Goal: Task Accomplishment & Management: Use online tool/utility

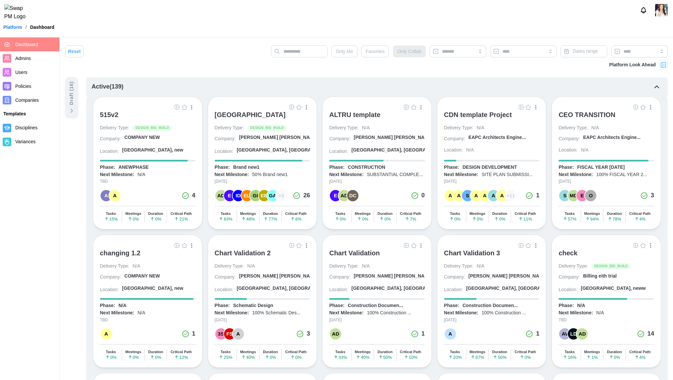
click at [292, 107] on img "button" at bounding box center [291, 107] width 5 height 5
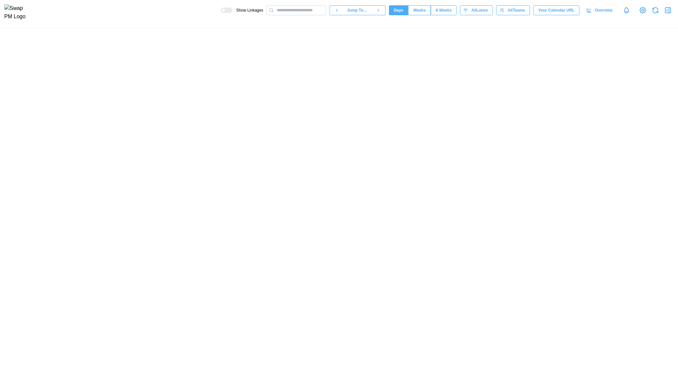
click at [527, 235] on div at bounding box center [339, 204] width 678 height 352
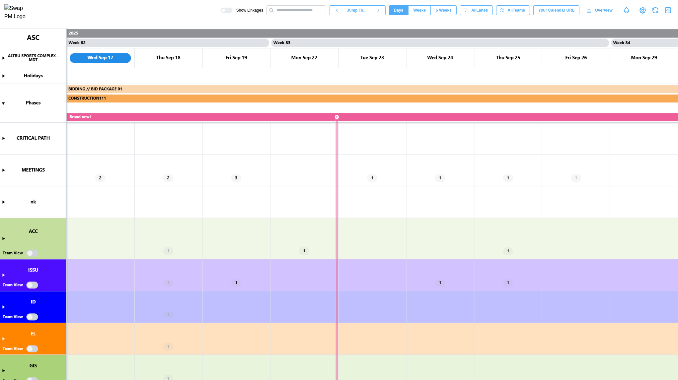
scroll to position [0, 27666]
drag, startPoint x: 193, startPoint y: 13, endPoint x: 196, endPoint y: 7, distance: 6.9
click at [193, 13] on div "Show Linkages Jump To... Days Weeks 6 Weeks days All Lanes All Teams Your Calen…" at bounding box center [339, 10] width 678 height 21
click at [303, 15] on input "text" at bounding box center [297, 10] width 60 height 10
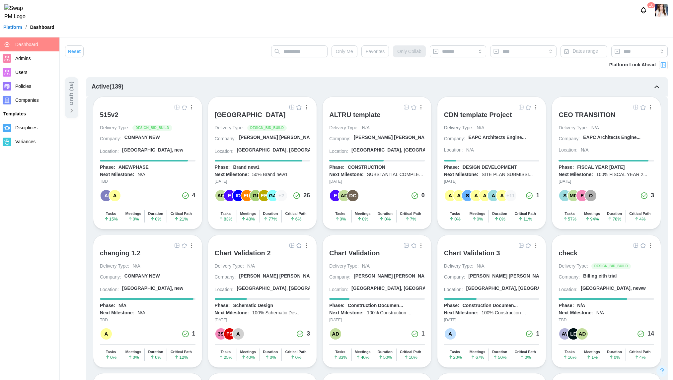
click at [258, 115] on div "ALTRU SPORTS COMPLEX" at bounding box center [250, 115] width 71 height 8
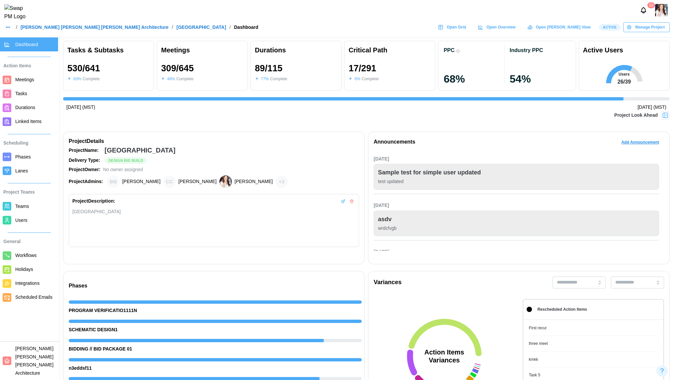
scroll to position [0, 6939]
click at [466, 32] on span "Open Grid" at bounding box center [457, 27] width 20 height 9
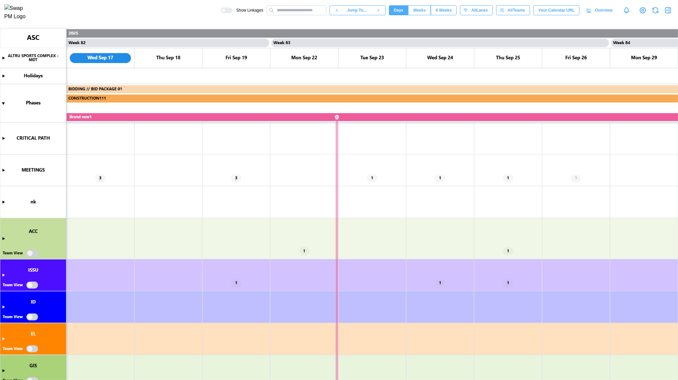
scroll to position [33, 0]
click at [33, 348] on canvas at bounding box center [339, 204] width 678 height 352
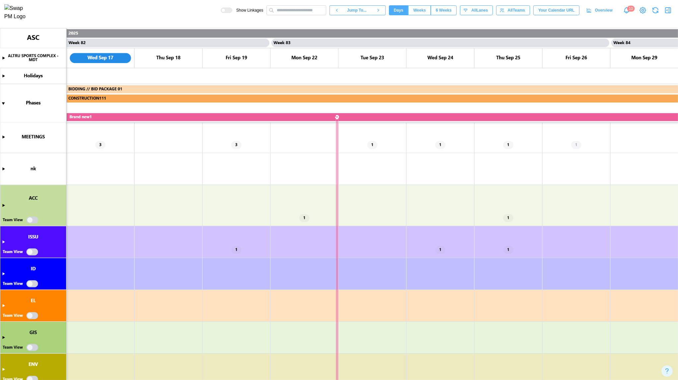
click at [33, 219] on canvas at bounding box center [339, 204] width 678 height 352
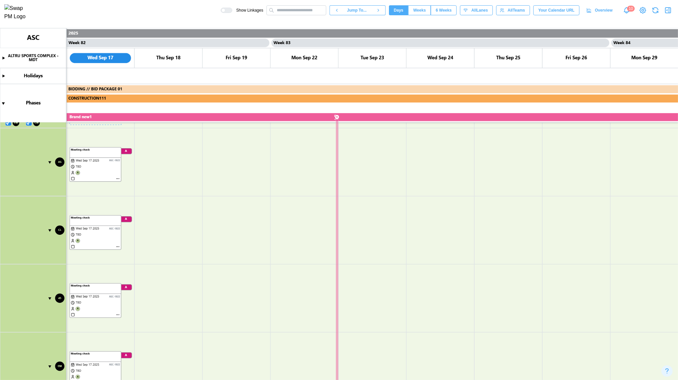
scroll to position [0, 0]
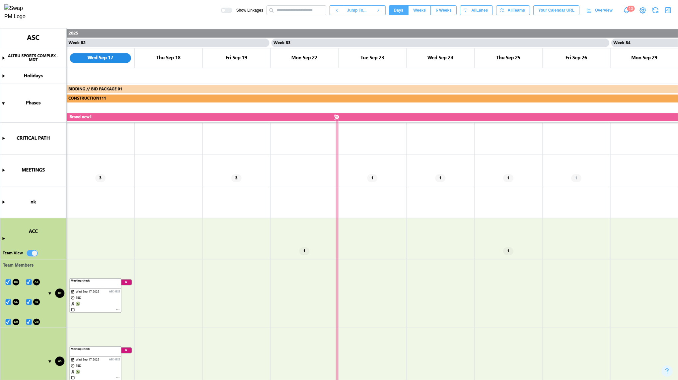
click at [27, 253] on canvas at bounding box center [339, 204] width 678 height 352
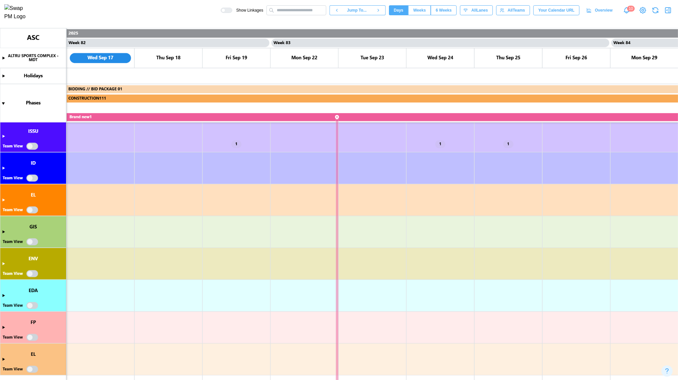
scroll to position [139, 0]
click at [34, 305] on canvas at bounding box center [339, 204] width 678 height 352
click at [31, 306] on canvas at bounding box center [339, 204] width 678 height 352
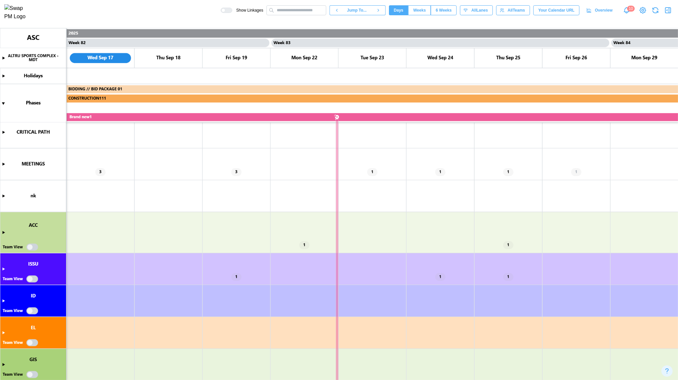
scroll to position [39, 0]
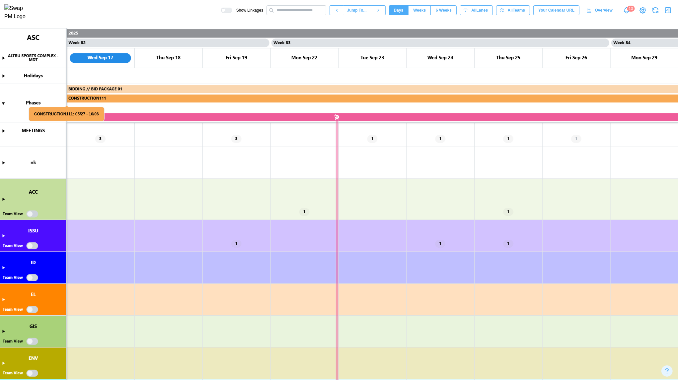
click at [35, 213] on canvas at bounding box center [339, 204] width 678 height 352
click at [2, 199] on canvas at bounding box center [339, 204] width 678 height 352
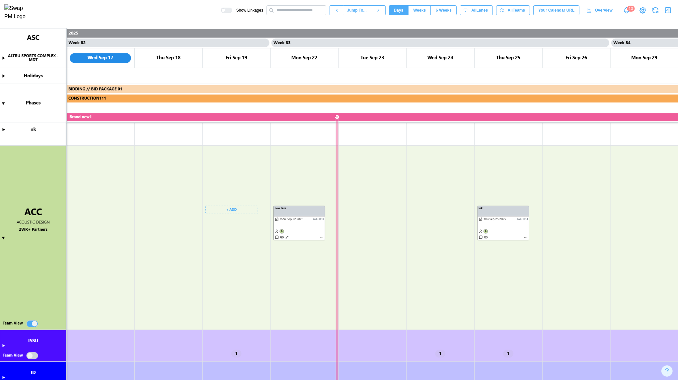
scroll to position [172, 0]
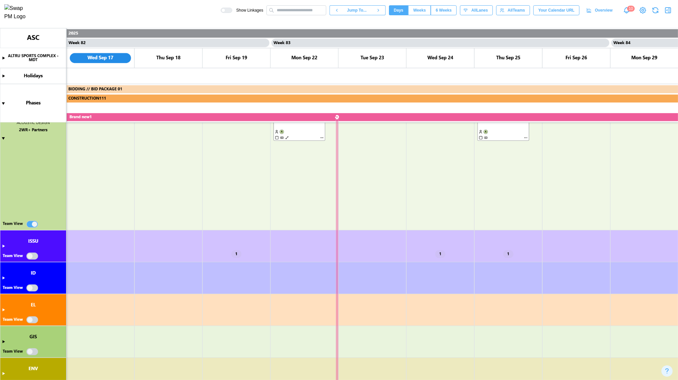
click at [28, 224] on canvas at bounding box center [339, 204] width 678 height 352
click at [2, 136] on canvas at bounding box center [339, 204] width 678 height 352
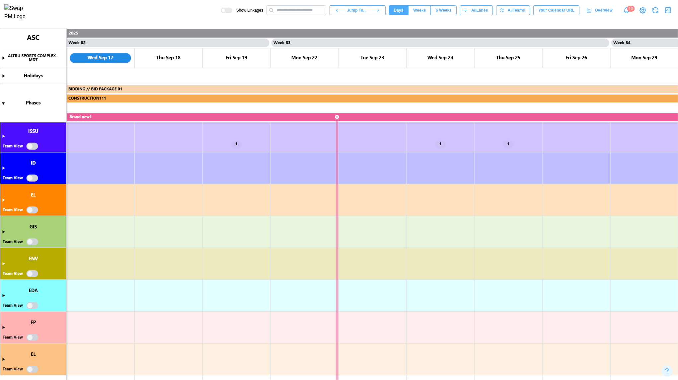
click at [35, 241] on canvas at bounding box center [339, 204] width 678 height 352
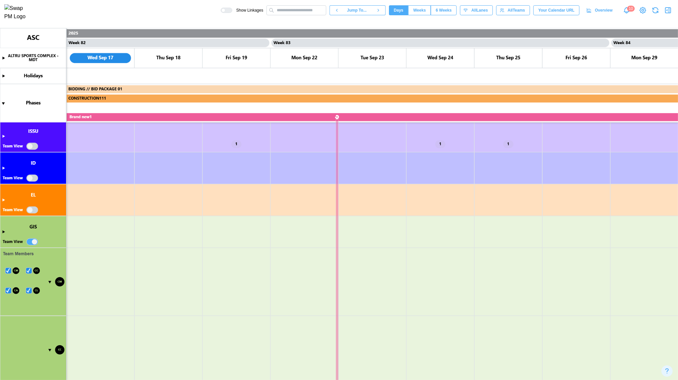
scroll to position [205, 0]
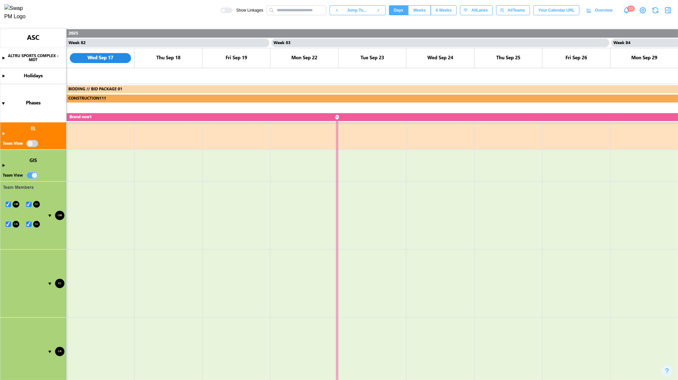
click at [3, 165] on canvas at bounding box center [339, 204] width 678 height 352
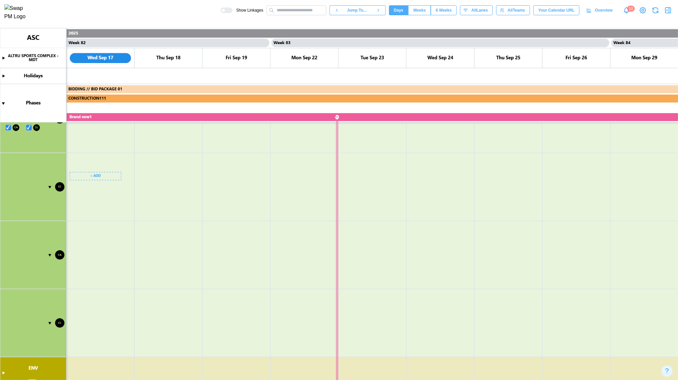
scroll to position [305, 0]
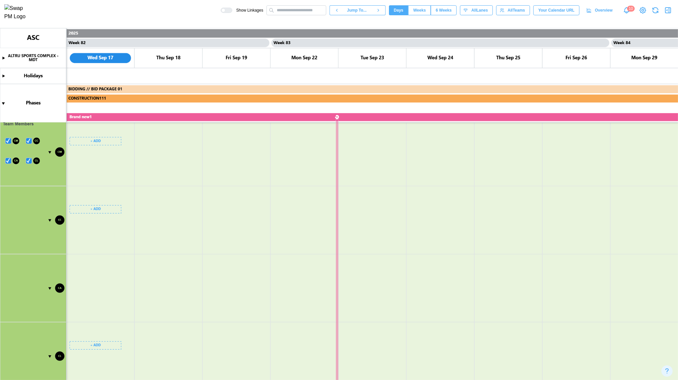
click at [100, 211] on canvas at bounding box center [339, 204] width 678 height 352
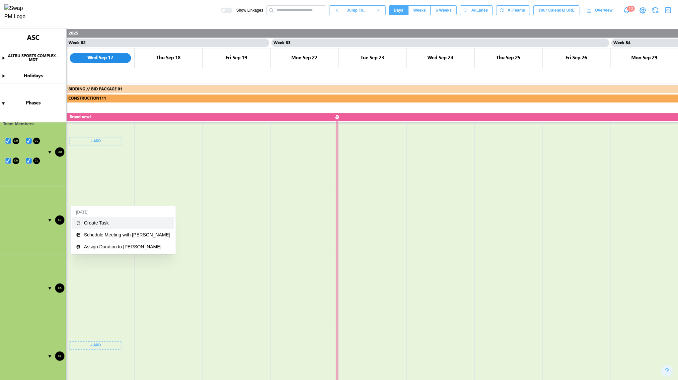
click at [93, 225] on div "Create Task" at bounding box center [127, 222] width 86 height 5
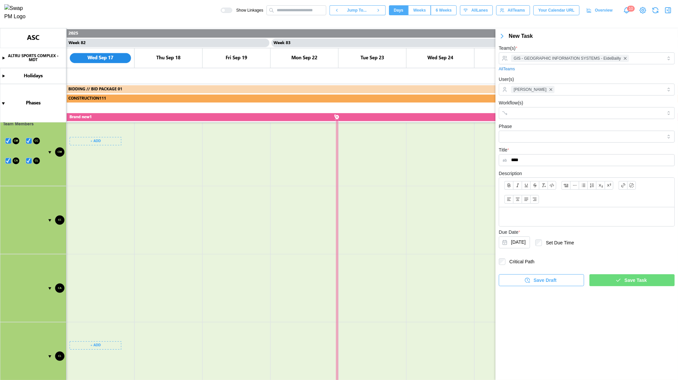
type input "****"
click at [639, 279] on span "Save Task" at bounding box center [636, 280] width 22 height 11
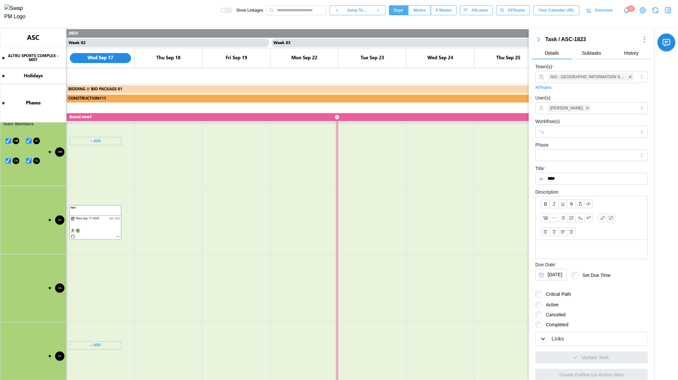
drag, startPoint x: 655, startPoint y: 12, endPoint x: 322, endPoint y: 178, distance: 372.1
click at [322, 178] on div "Show Linkages Jump To... Days Weeks 6 Weeks days All Lanes All Teams Your Calen…" at bounding box center [339, 190] width 678 height 380
drag, startPoint x: 96, startPoint y: 211, endPoint x: 103, endPoint y: 268, distance: 56.5
click at [103, 268] on canvas at bounding box center [339, 204] width 678 height 352
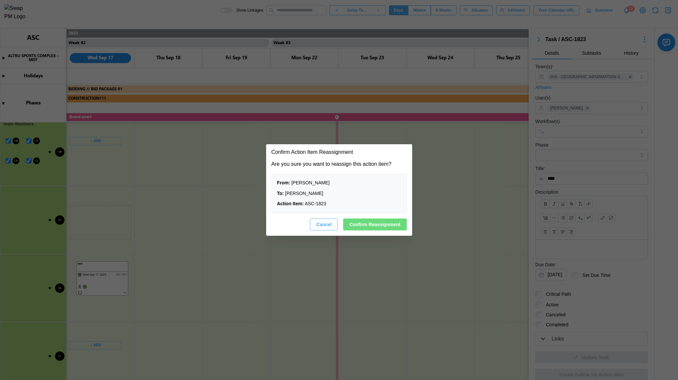
click at [389, 224] on span "Confirm Reassignment" at bounding box center [374, 224] width 51 height 11
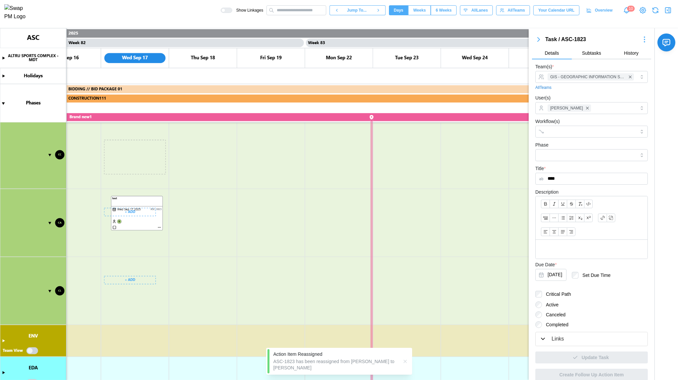
scroll to position [373, 0]
drag, startPoint x: 103, startPoint y: 268, endPoint x: 159, endPoint y: 198, distance: 89.7
click at [159, 198] on canvas at bounding box center [339, 204] width 678 height 352
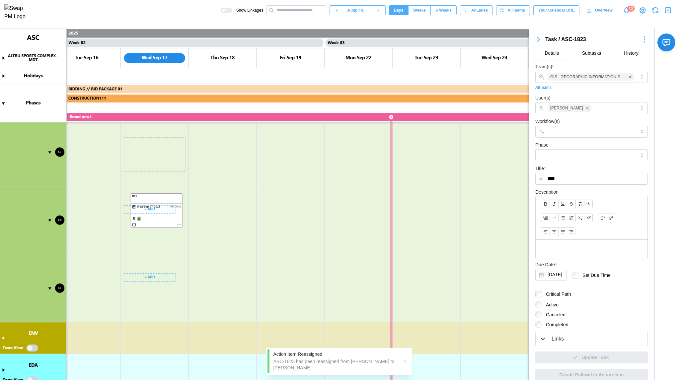
drag, startPoint x: 191, startPoint y: 211, endPoint x: 293, endPoint y: 279, distance: 122.9
click at [293, 279] on canvas at bounding box center [339, 204] width 678 height 352
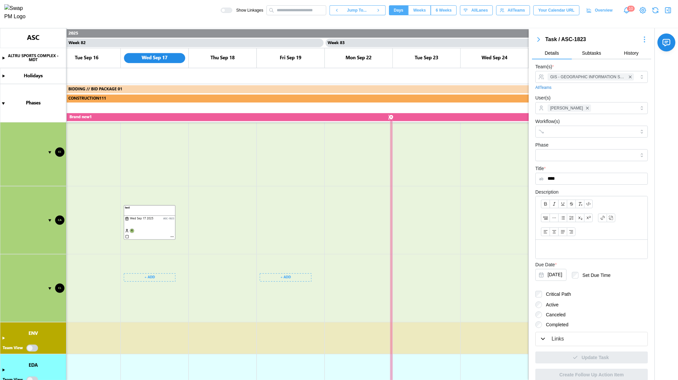
drag, startPoint x: 149, startPoint y: 198, endPoint x: 276, endPoint y: 266, distance: 143.1
click at [276, 266] on canvas at bounding box center [339, 204] width 678 height 352
drag, startPoint x: 153, startPoint y: 210, endPoint x: 296, endPoint y: 265, distance: 153.4
click at [296, 265] on canvas at bounding box center [339, 204] width 678 height 352
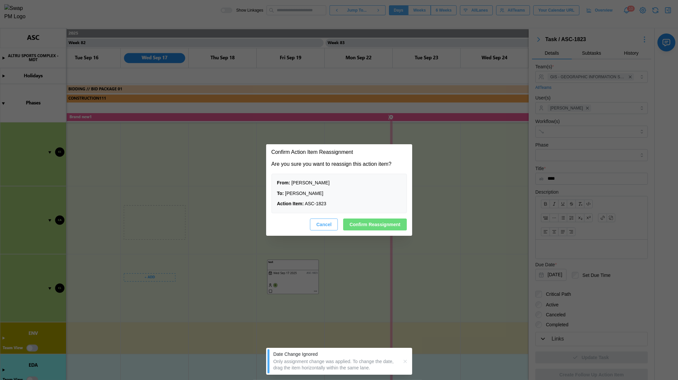
click at [377, 225] on span "Confirm Reassignment" at bounding box center [374, 224] width 51 height 11
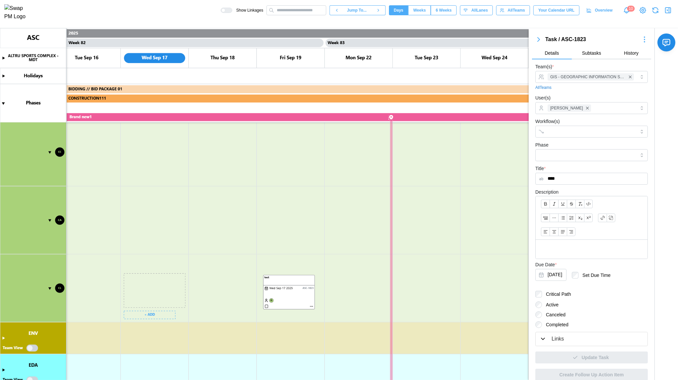
drag, startPoint x: 143, startPoint y: 281, endPoint x: 283, endPoint y: 283, distance: 139.4
click at [283, 283] on canvas at bounding box center [339, 204] width 678 height 352
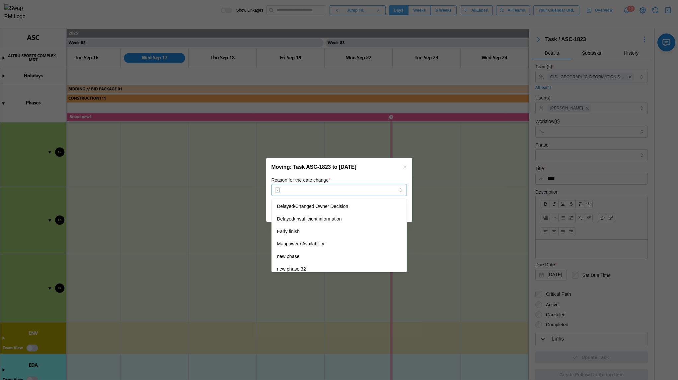
click at [349, 194] on input "Reason for the date change *" at bounding box center [339, 190] width 135 height 12
click at [347, 217] on div "Save" at bounding box center [339, 207] width 135 height 17
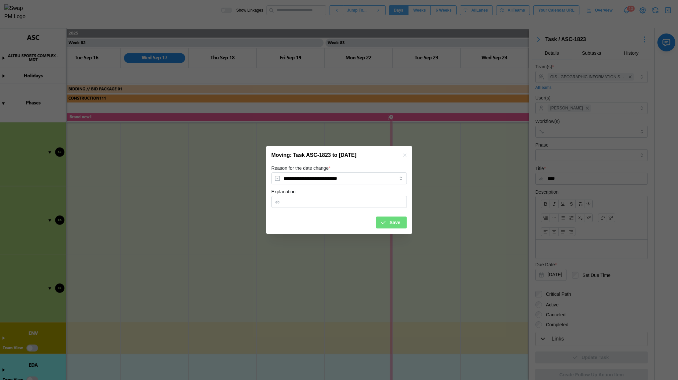
type input "**********"
click at [396, 226] on span "Save" at bounding box center [395, 222] width 11 height 11
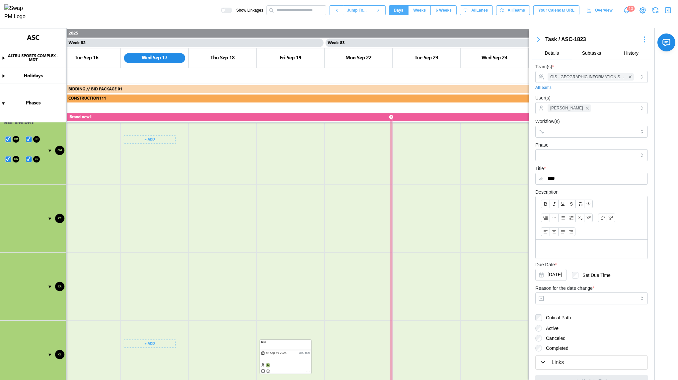
scroll to position [306, 0]
click at [8, 140] on canvas at bounding box center [339, 204] width 678 height 352
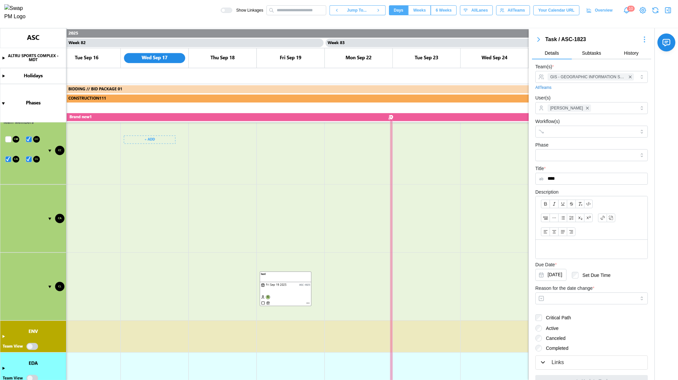
click at [28, 139] on canvas at bounding box center [339, 204] width 678 height 352
click at [8, 160] on canvas at bounding box center [339, 204] width 678 height 352
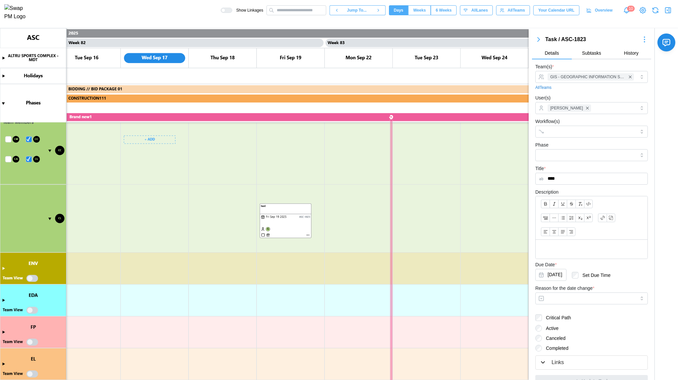
click at [29, 139] on canvas at bounding box center [339, 204] width 678 height 352
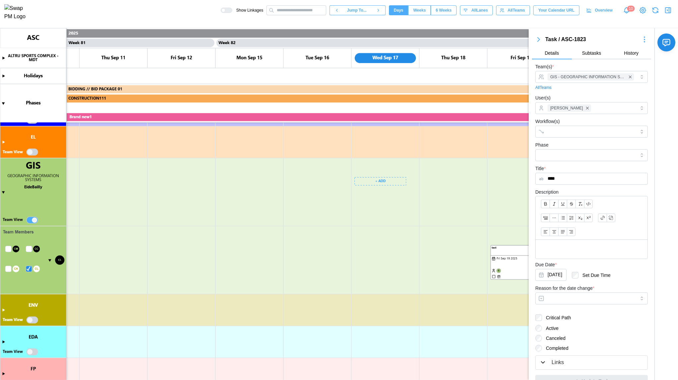
scroll to position [196, 0]
drag, startPoint x: 160, startPoint y: 241, endPoint x: 393, endPoint y: 221, distance: 233.9
click at [393, 221] on canvas at bounding box center [339, 204] width 678 height 352
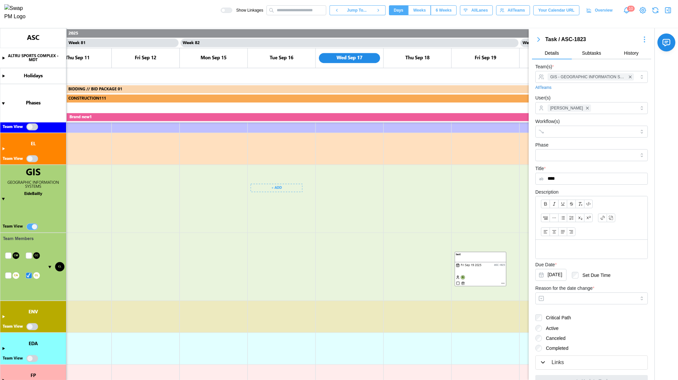
scroll to position [194, 0]
drag, startPoint x: 281, startPoint y: 229, endPoint x: 236, endPoint y: 228, distance: 45.8
click at [236, 228] on canvas at bounding box center [339, 204] width 678 height 352
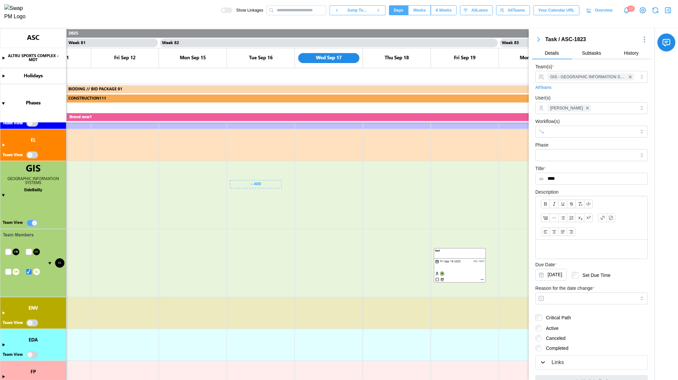
click at [255, 185] on canvas at bounding box center [339, 204] width 678 height 352
click at [255, 200] on div "Create Task" at bounding box center [260, 197] width 33 height 5
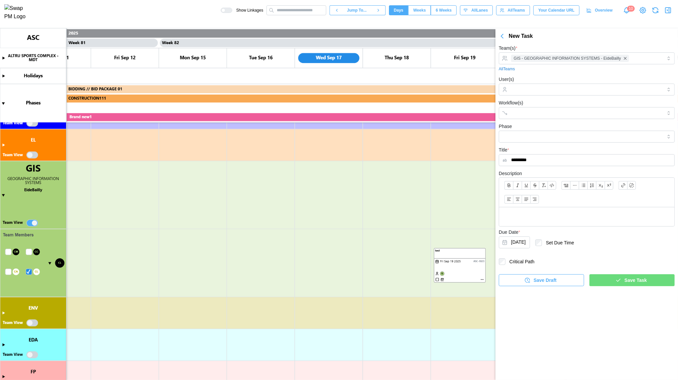
type input "*********"
click at [623, 280] on div "Save Task" at bounding box center [631, 280] width 75 height 11
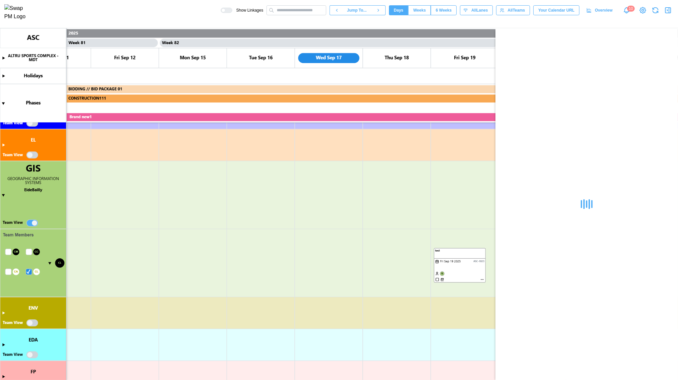
click at [28, 253] on canvas at bounding box center [339, 204] width 678 height 352
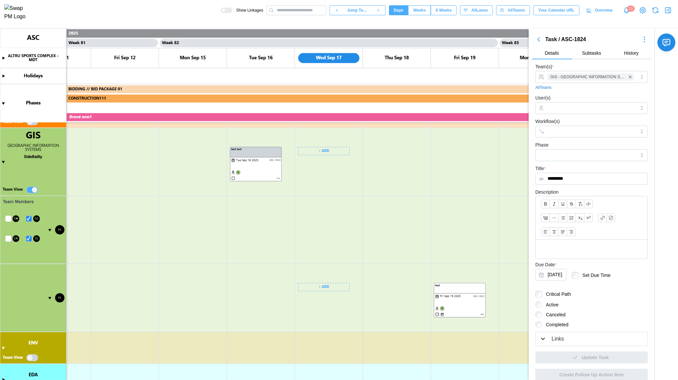
scroll to position [227, 0]
click at [547, 104] on div at bounding box center [591, 108] width 90 height 11
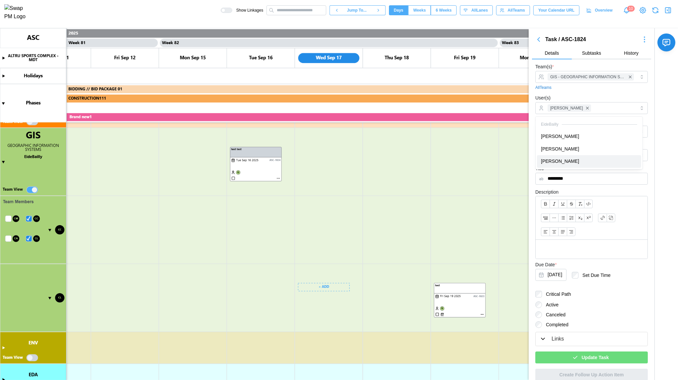
click at [664, 230] on div "Task / ASC-1824 Details Subtasks History Team(s) * GIS - GEOGRAPHIC INFORMATION…" at bounding box center [603, 207] width 149 height 359
click at [598, 107] on div "[PERSON_NAME]" at bounding box center [591, 108] width 90 height 11
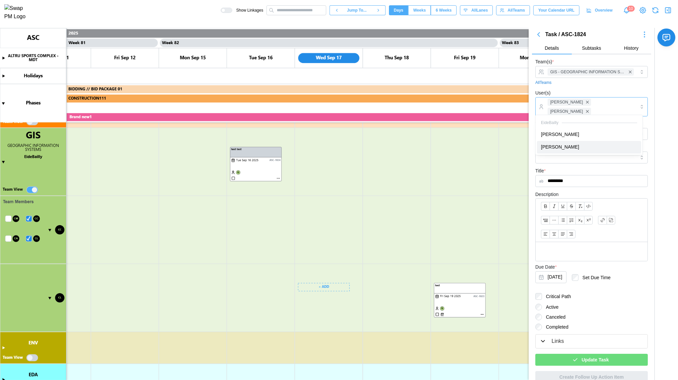
scroll to position [7, 0]
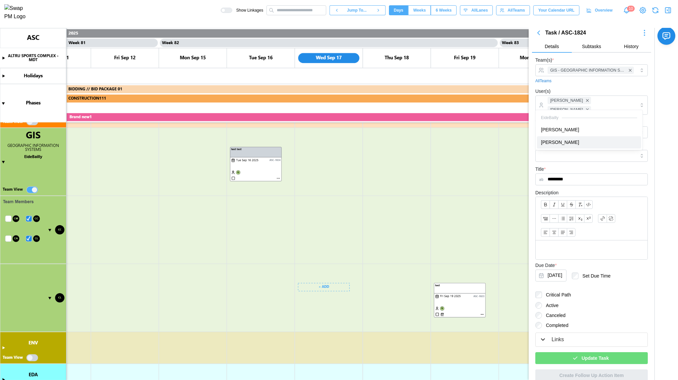
drag, startPoint x: 624, startPoint y: 346, endPoint x: 269, endPoint y: 163, distance: 399.8
click at [624, 353] on div "Update Task" at bounding box center [591, 358] width 102 height 11
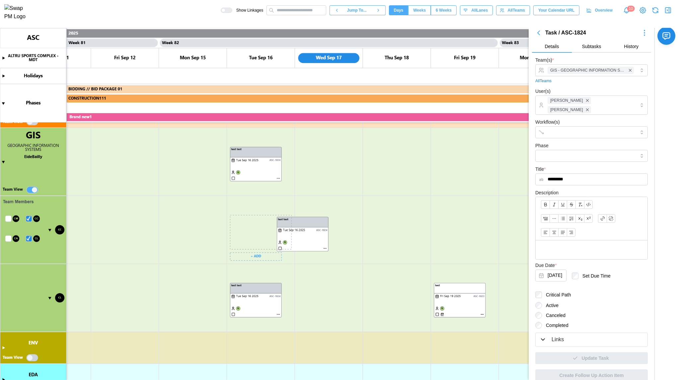
drag, startPoint x: 259, startPoint y: 220, endPoint x: 332, endPoint y: 218, distance: 72.7
click at [332, 218] on canvas at bounding box center [339, 204] width 678 height 352
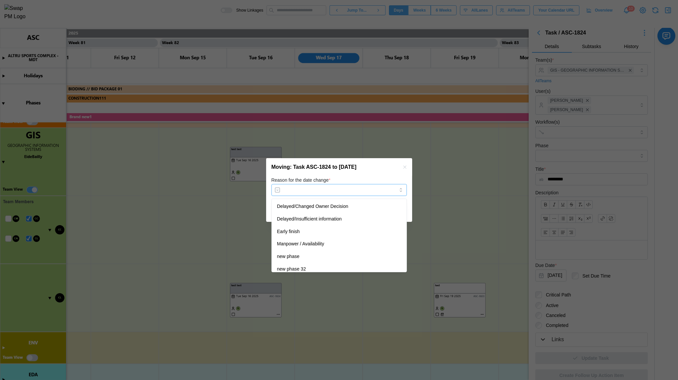
click at [315, 191] on input "Reason for the date change *" at bounding box center [339, 190] width 135 height 12
drag, startPoint x: 311, startPoint y: 219, endPoint x: 401, endPoint y: 223, distance: 90.0
type input "**********"
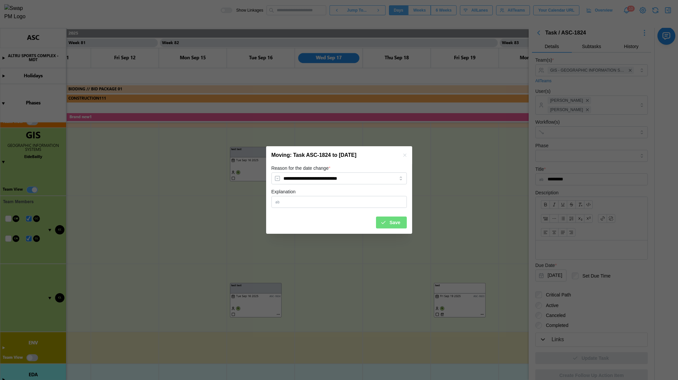
click at [386, 225] on icon "submit" at bounding box center [383, 223] width 6 height 6
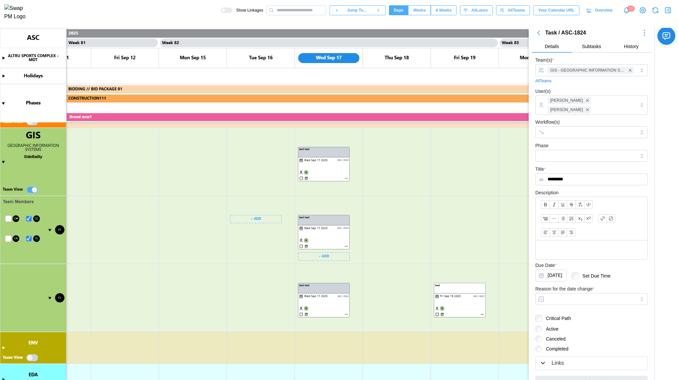
click at [301, 247] on canvas at bounding box center [339, 204] width 678 height 352
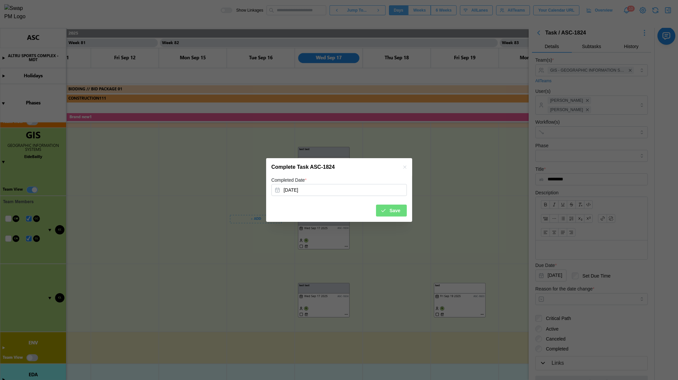
click at [395, 206] on span "Save" at bounding box center [395, 210] width 11 height 11
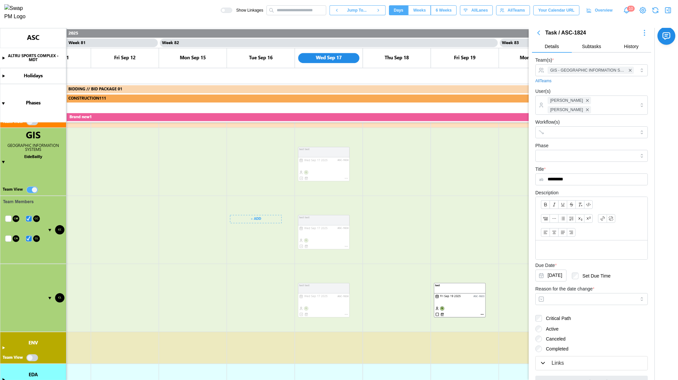
scroll to position [161, 0]
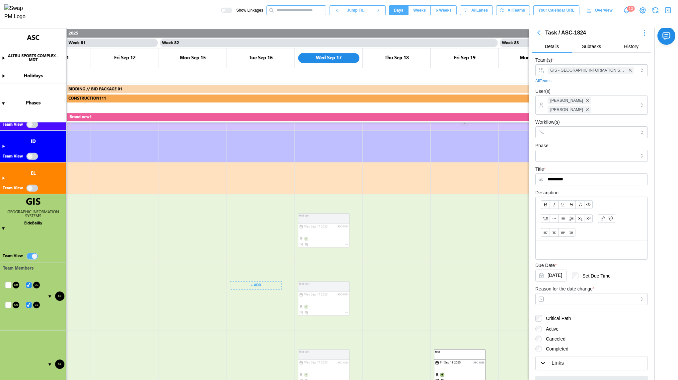
click at [298, 13] on input "text" at bounding box center [297, 10] width 60 height 10
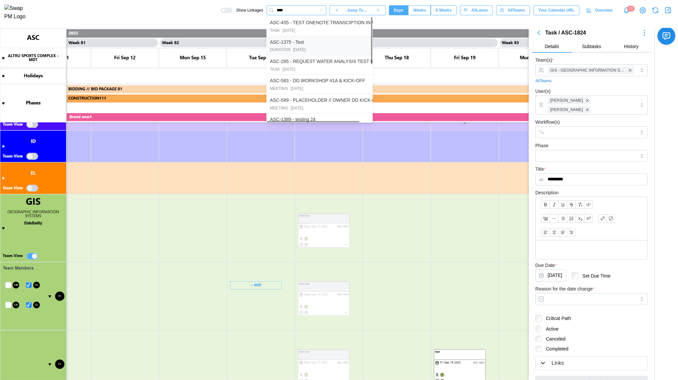
type input "****"
click at [305, 50] on div "[DATE]" at bounding box center [299, 50] width 13 height 6
